Goal: Task Accomplishment & Management: Use online tool/utility

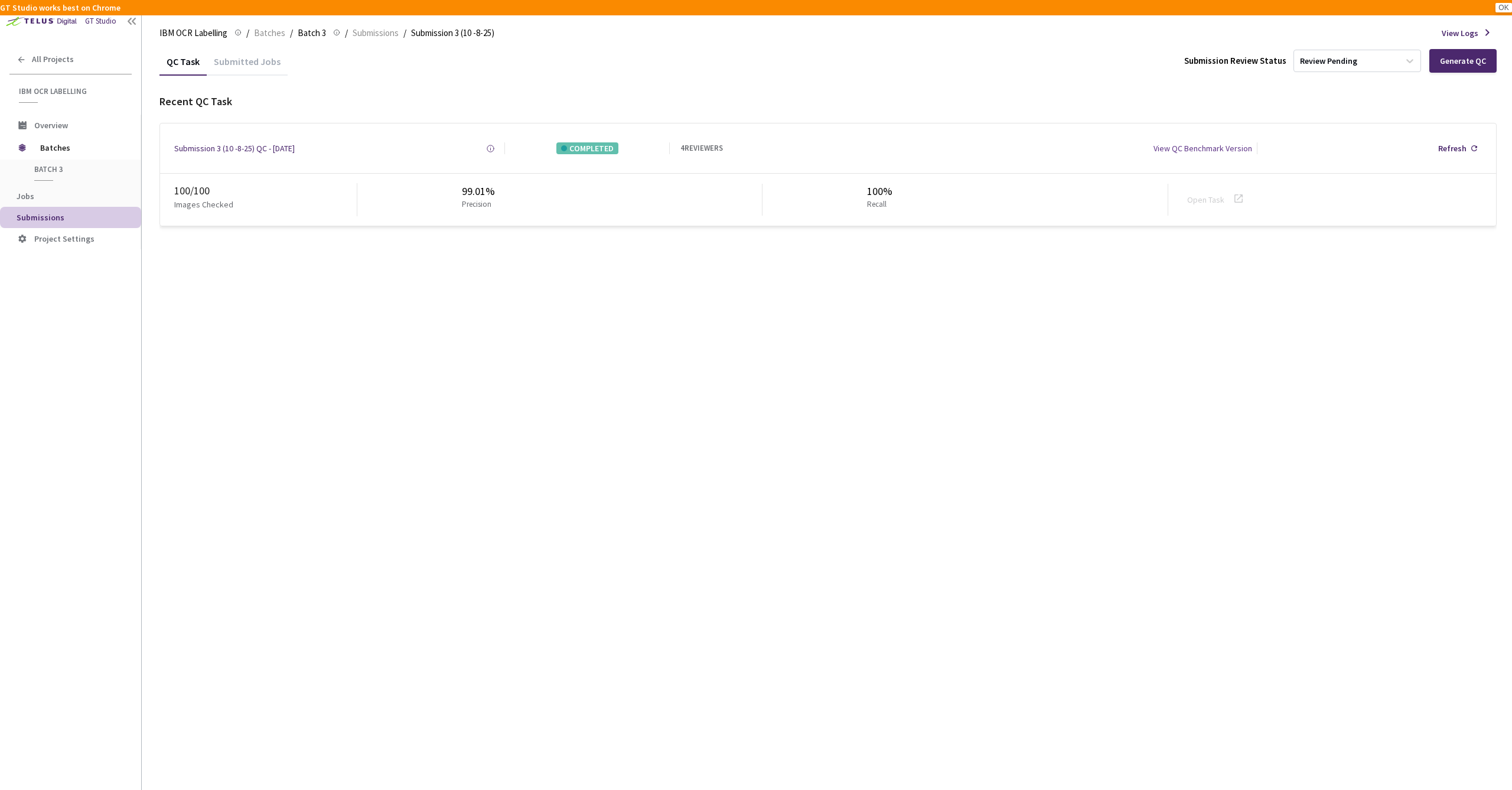
click at [592, 184] on div "99.01% Precision" at bounding box center [559, 200] width 405 height 32
click at [730, 194] on div "99.01% Precision" at bounding box center [559, 200] width 405 height 32
click at [392, 85] on div "QC Task Submitted Jobs Submission Review Status Review Pending Generate QC Rece…" at bounding box center [827, 136] width 1337 height 179
click at [231, 59] on div "Submitted Jobs" at bounding box center [247, 65] width 81 height 20
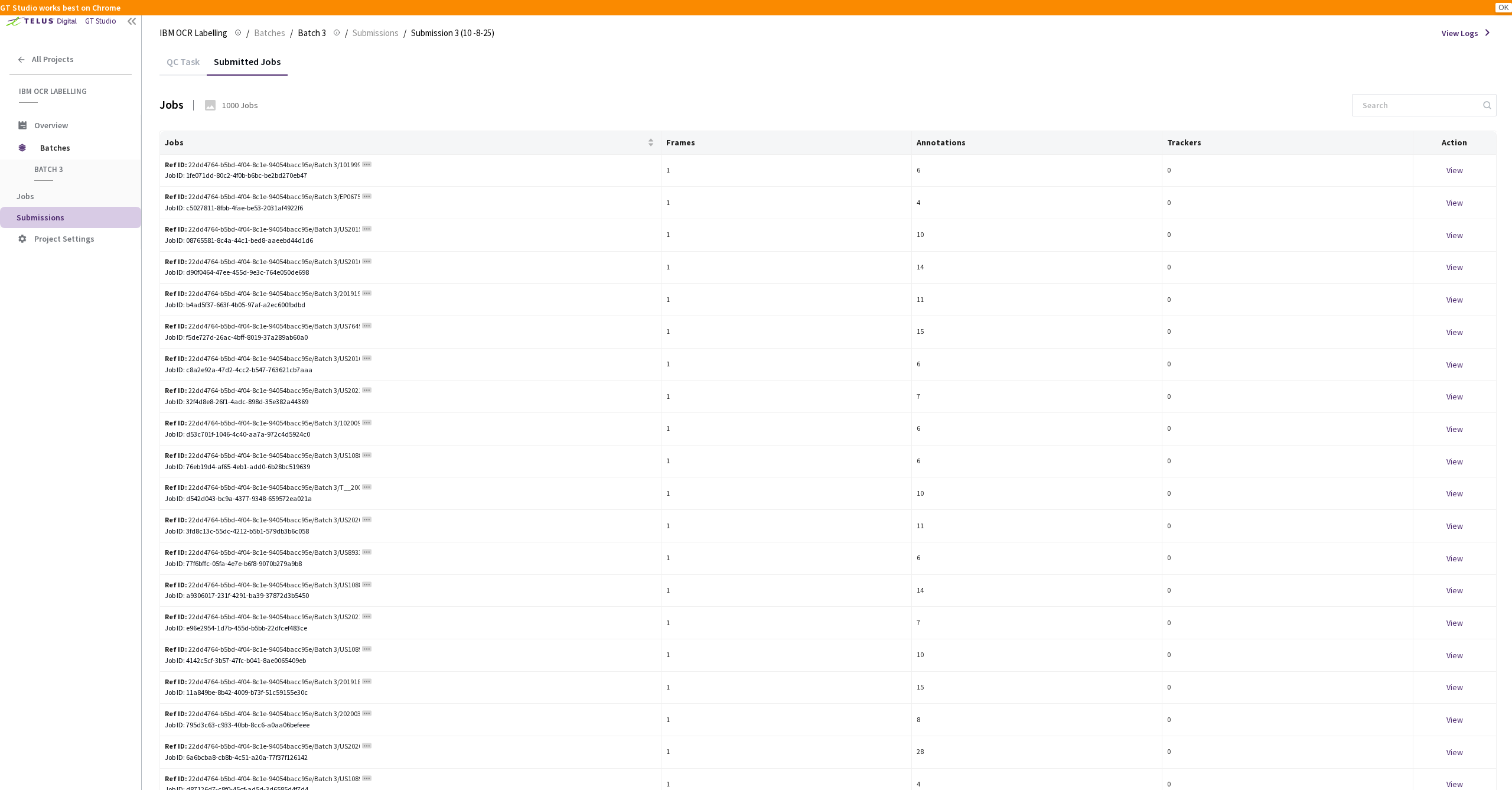
click at [182, 58] on div "QC Task" at bounding box center [182, 65] width 47 height 20
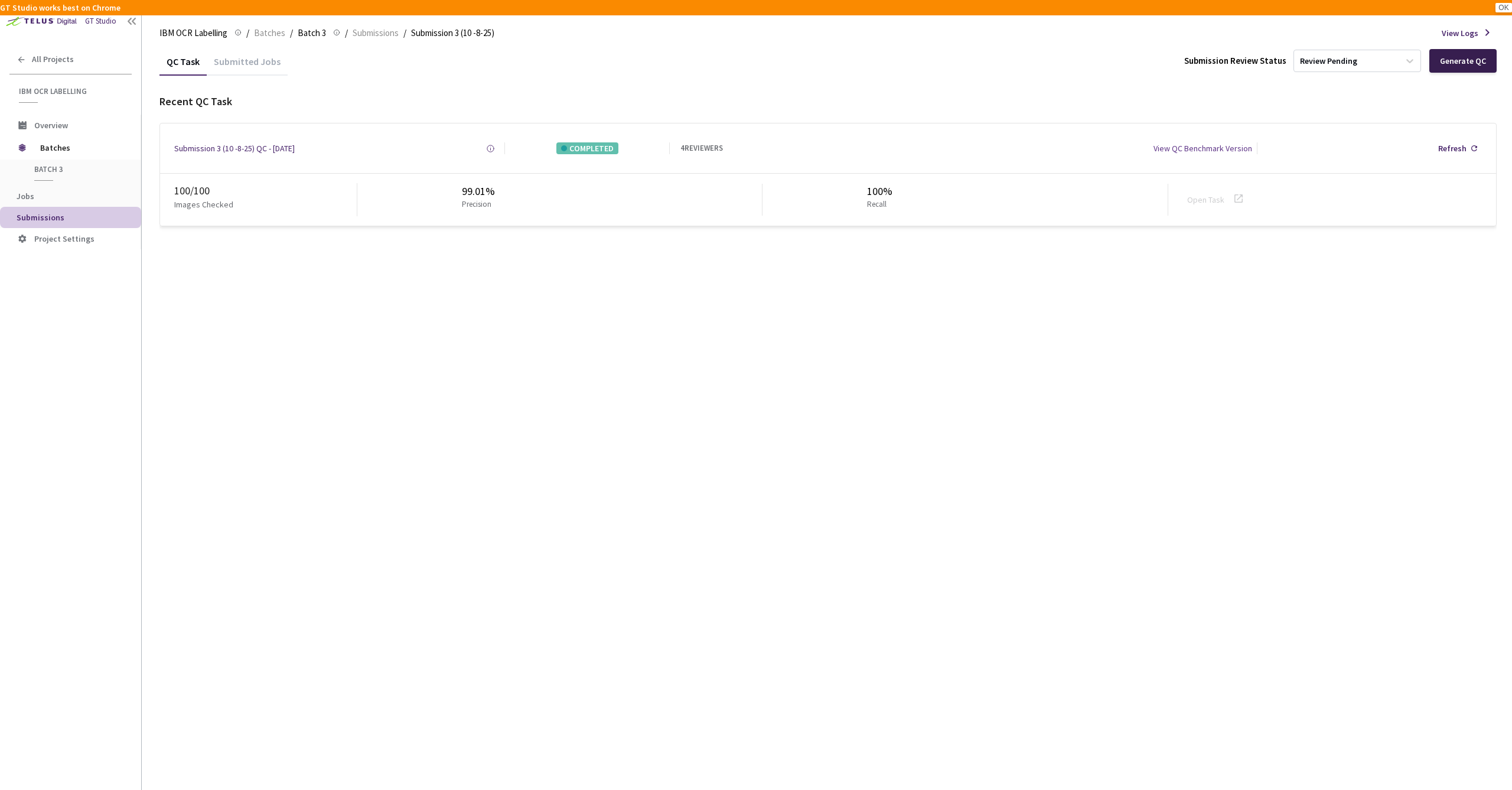
click at [1476, 56] on div "Generate QC" at bounding box center [1463, 61] width 46 height 10
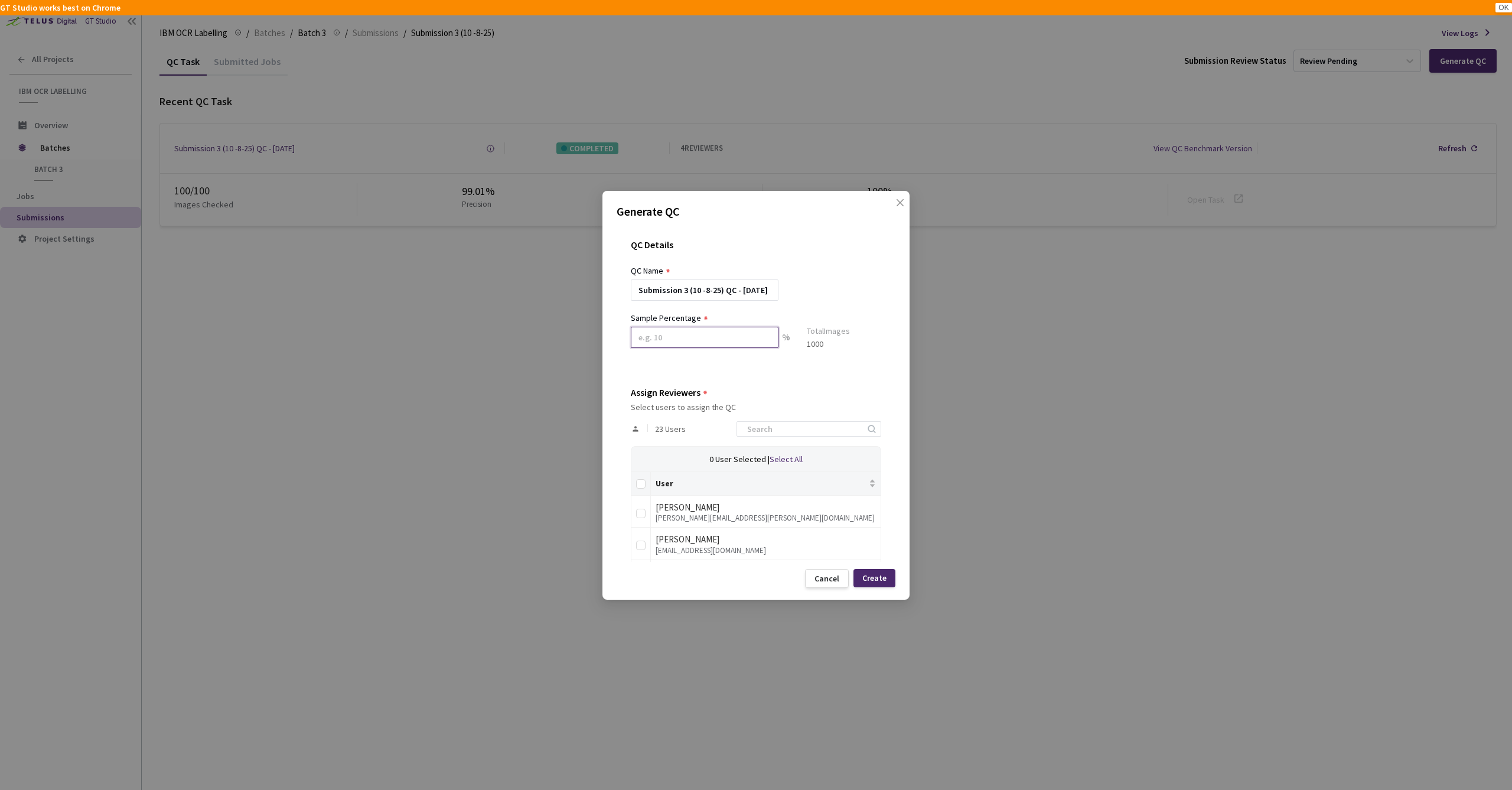
click at [725, 337] on input at bounding box center [705, 337] width 148 height 21
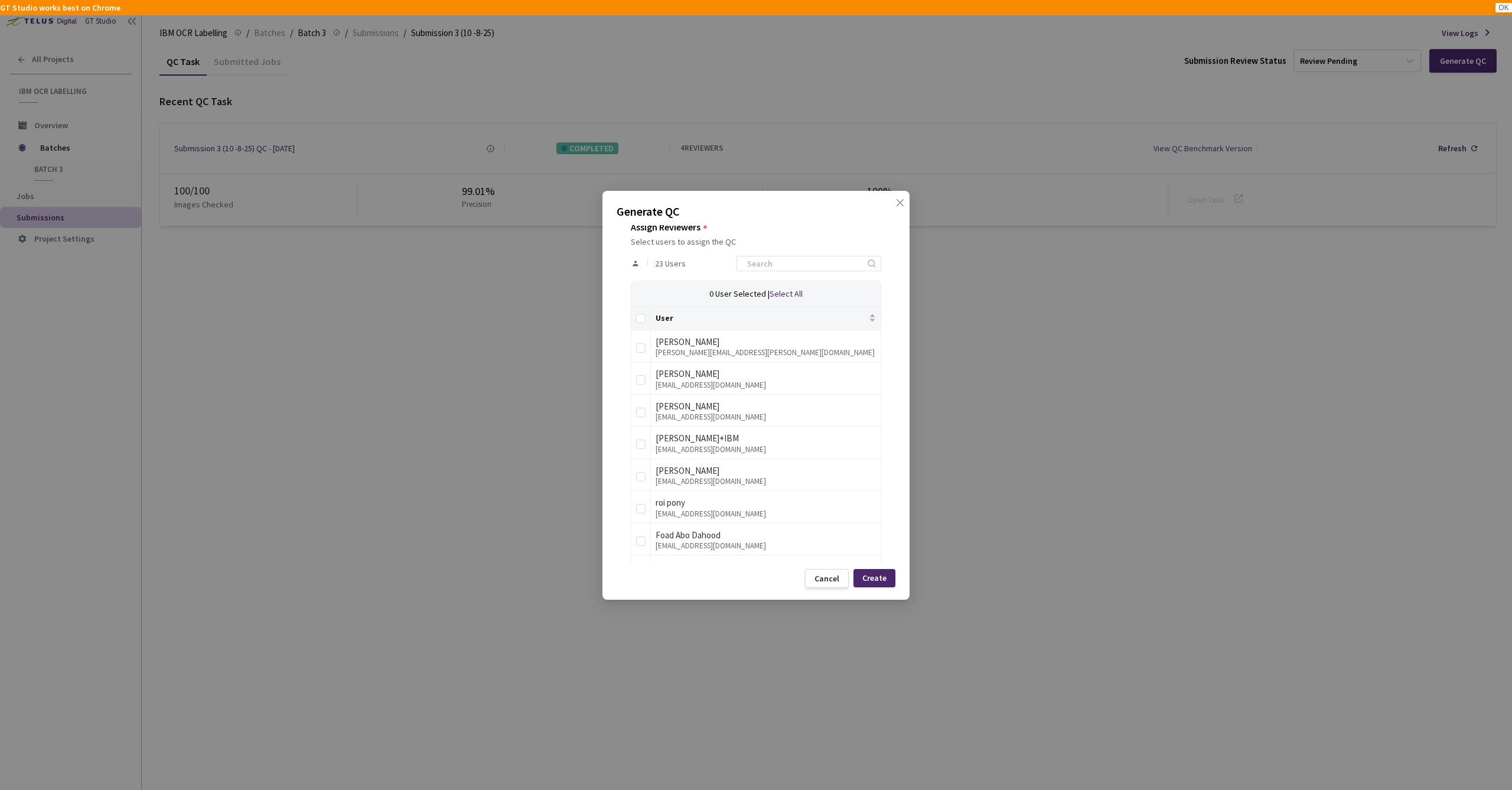
scroll to position [172, 0]
type input "10"
click at [641, 407] on input "checkbox" at bounding box center [641, 411] width 10 height 10
checkbox input "true"
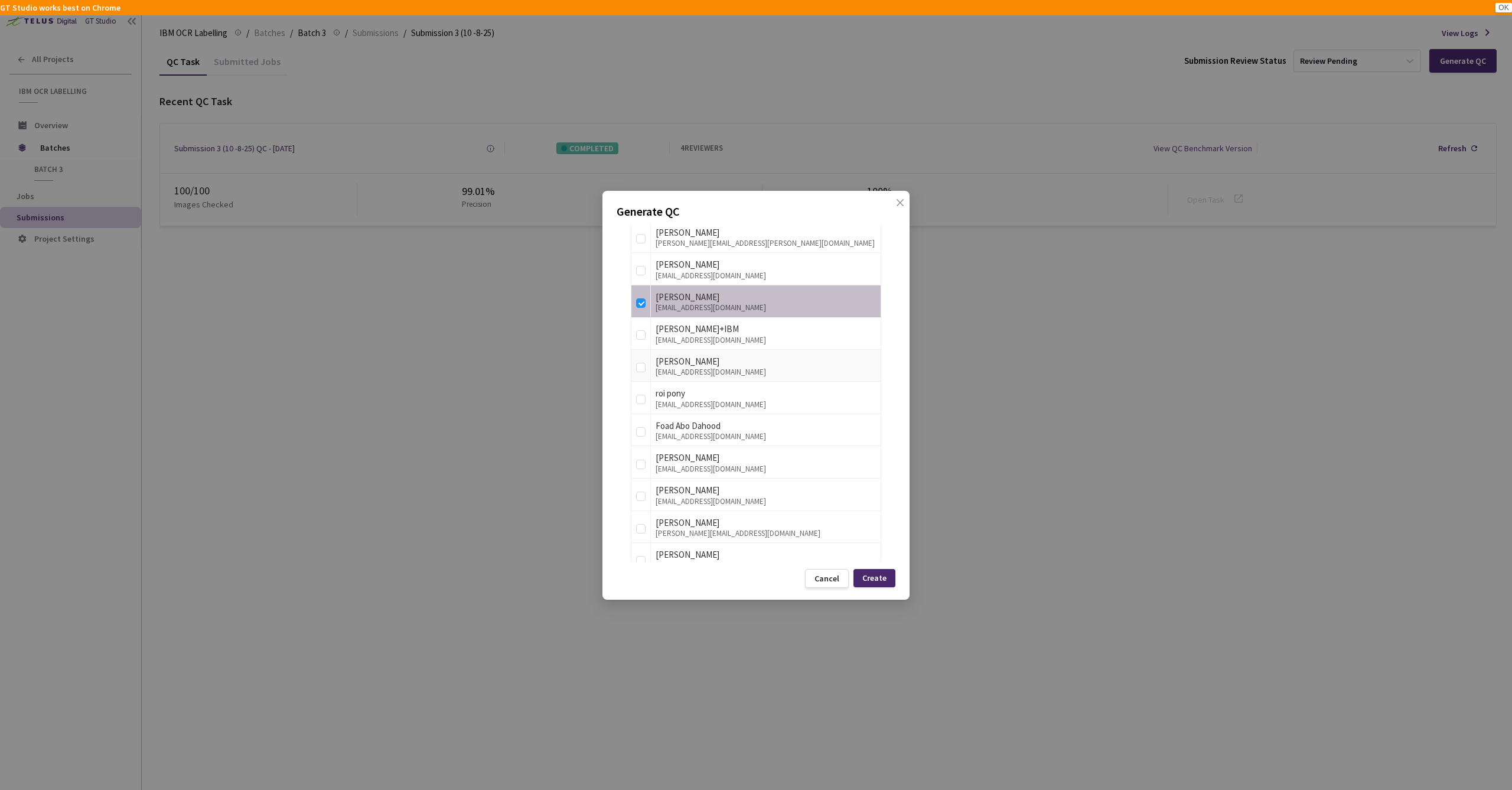
scroll to position [302, 0]
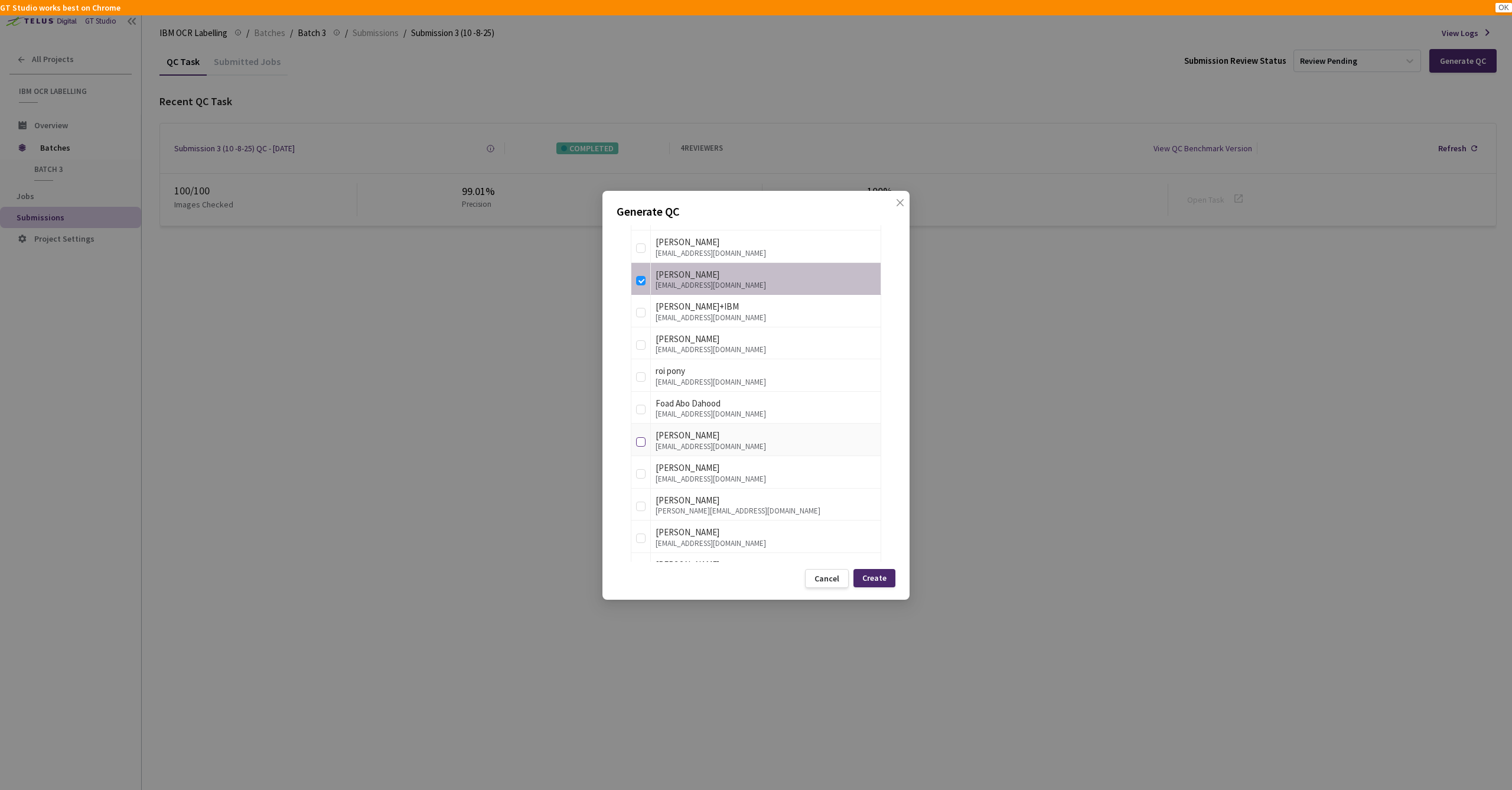
click at [641, 438] on input "checkbox" at bounding box center [641, 442] width 10 height 10
checkbox input "true"
click at [639, 504] on input "checkbox" at bounding box center [641, 506] width 10 height 10
checkbox input "true"
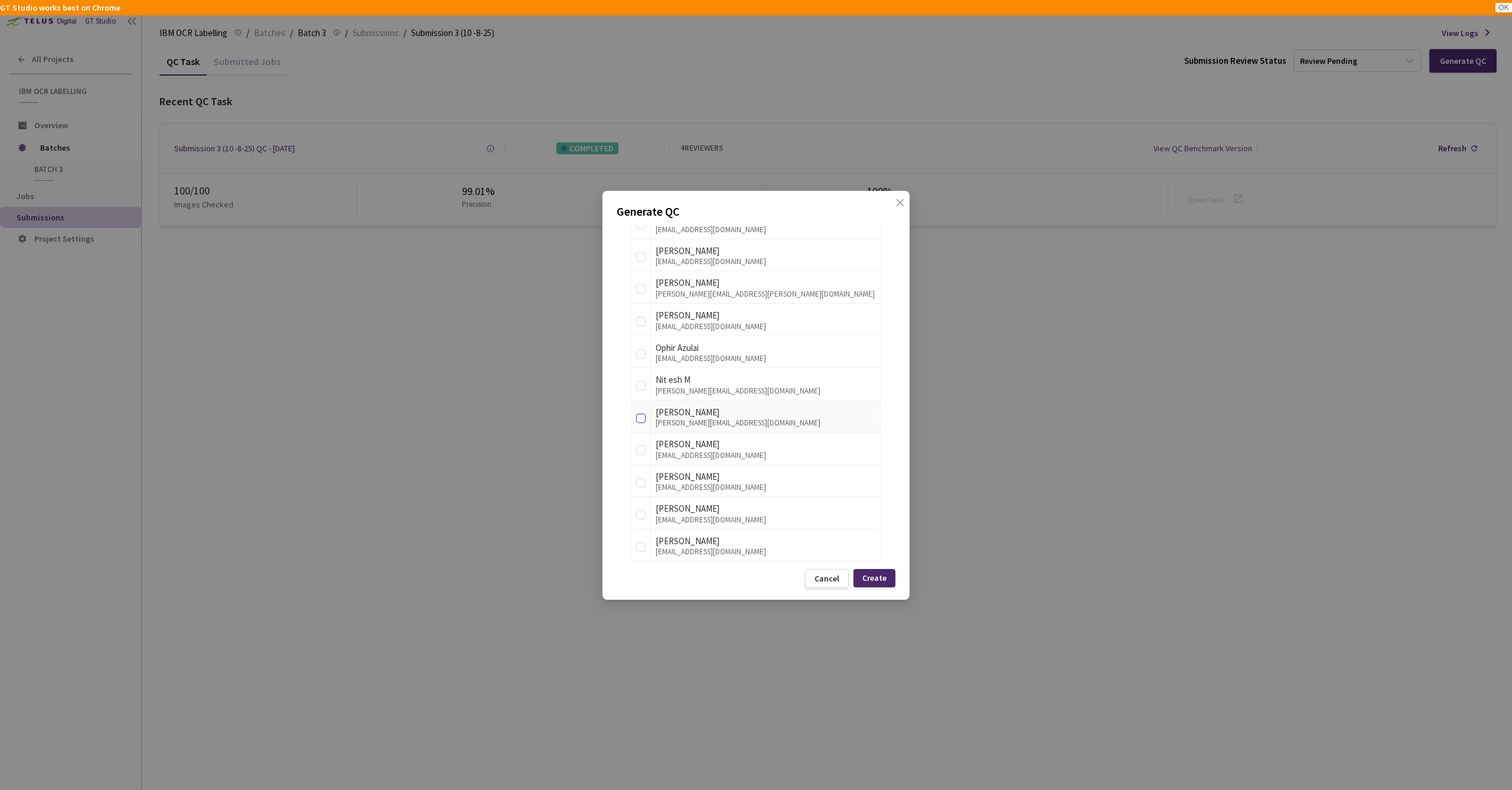
scroll to position [681, 0]
click at [641, 412] on input "checkbox" at bounding box center [641, 417] width 10 height 10
checkbox input "true"
click at [874, 577] on div "Create" at bounding box center [874, 578] width 24 height 10
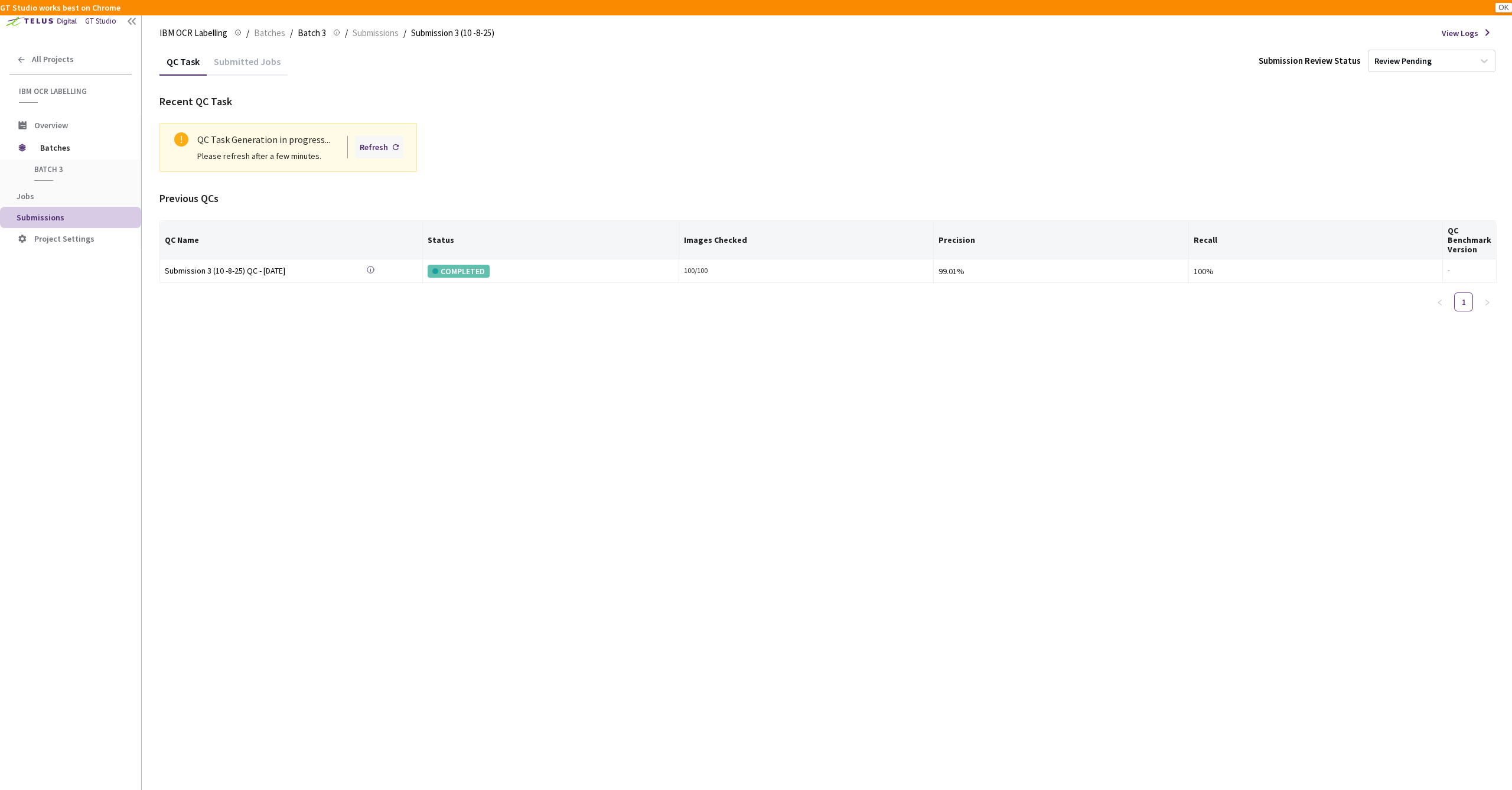
click at [384, 146] on div "Refresh" at bounding box center [374, 147] width 29 height 13
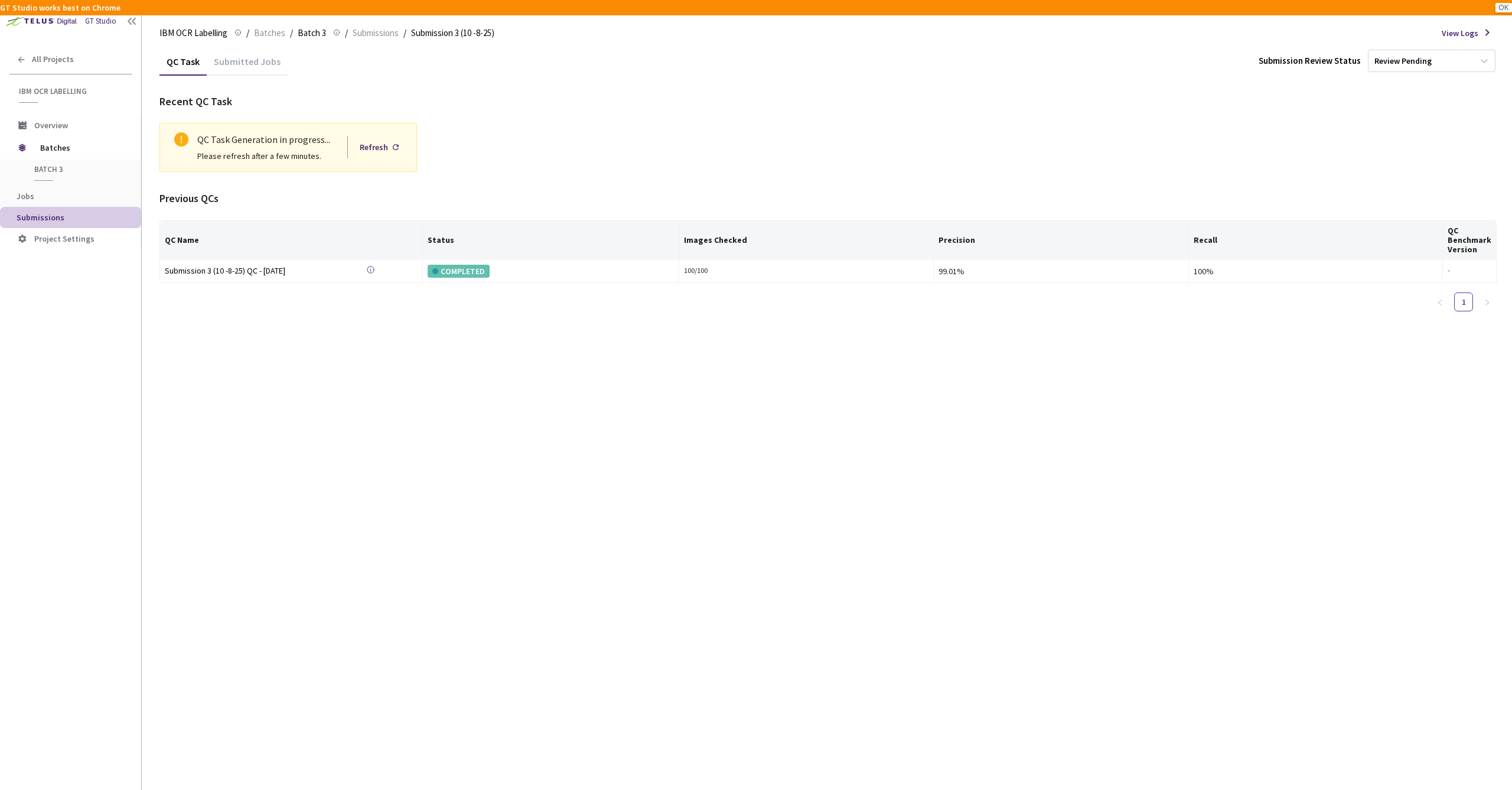
click at [384, 146] on div "Refresh" at bounding box center [374, 147] width 29 height 13
click at [387, 146] on div "Refresh" at bounding box center [374, 147] width 29 height 13
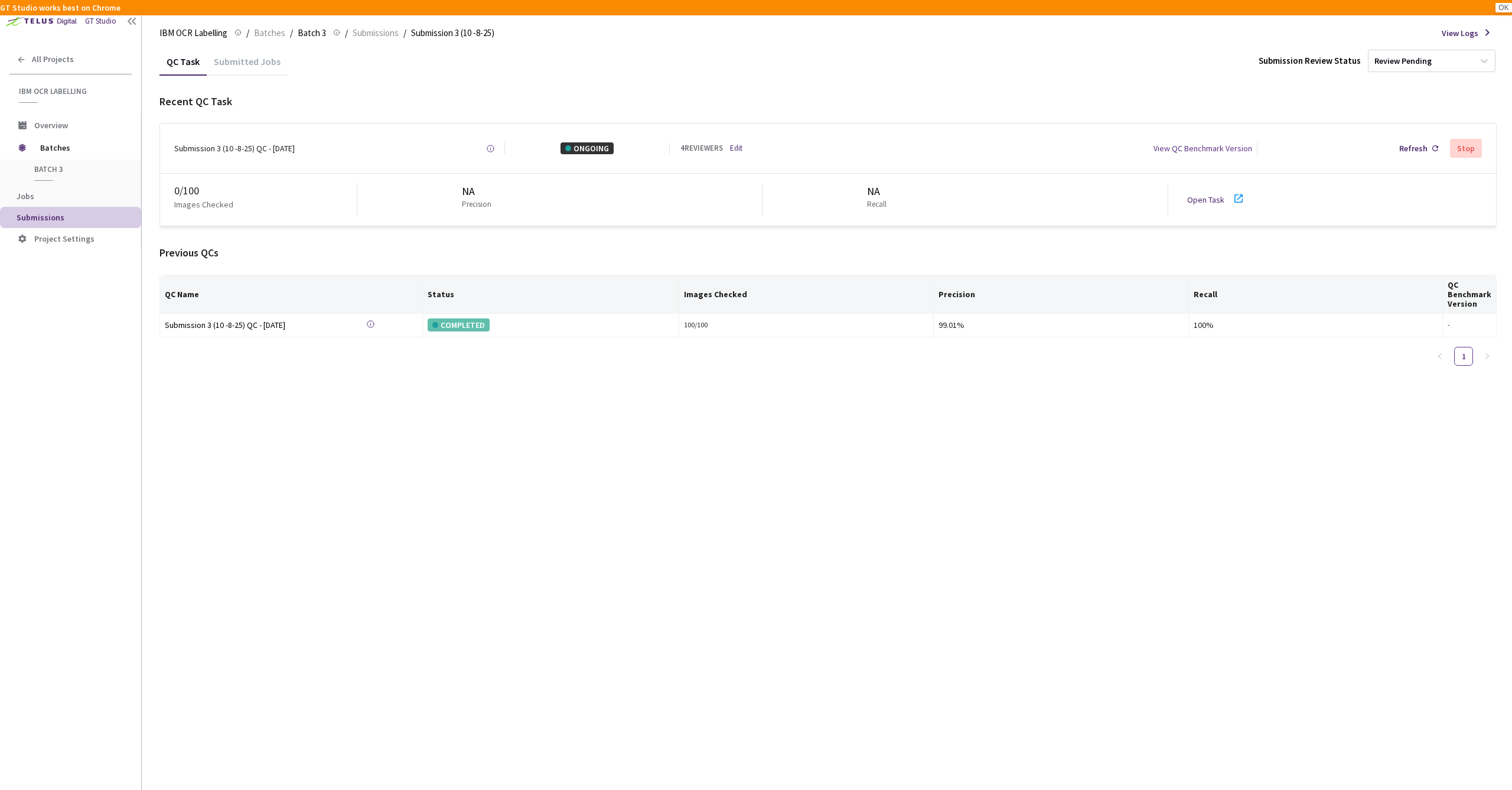
click at [1197, 200] on link "Open Task" at bounding box center [1205, 199] width 37 height 10
